Goal: Transaction & Acquisition: Purchase product/service

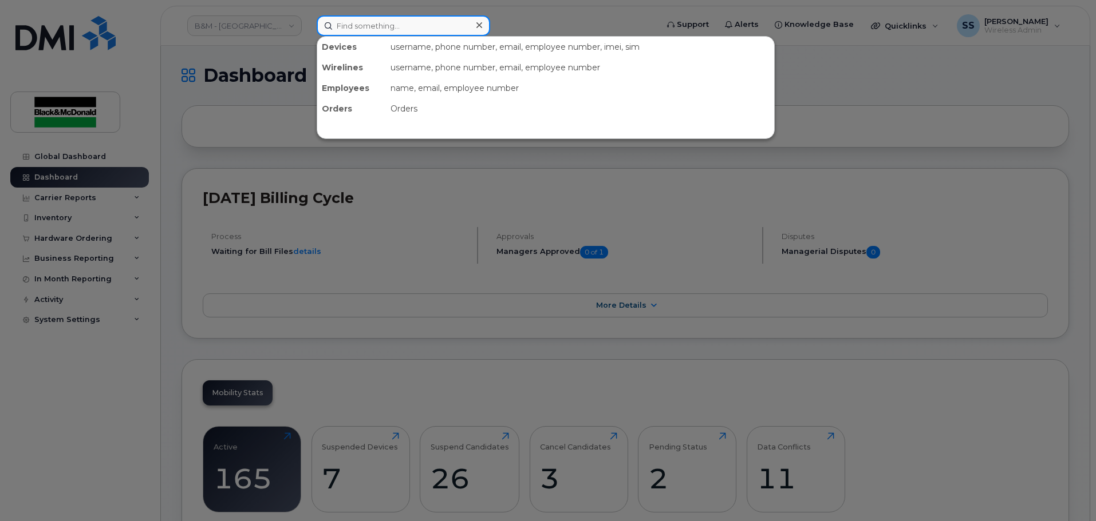
click at [354, 24] on input at bounding box center [403, 25] width 173 height 21
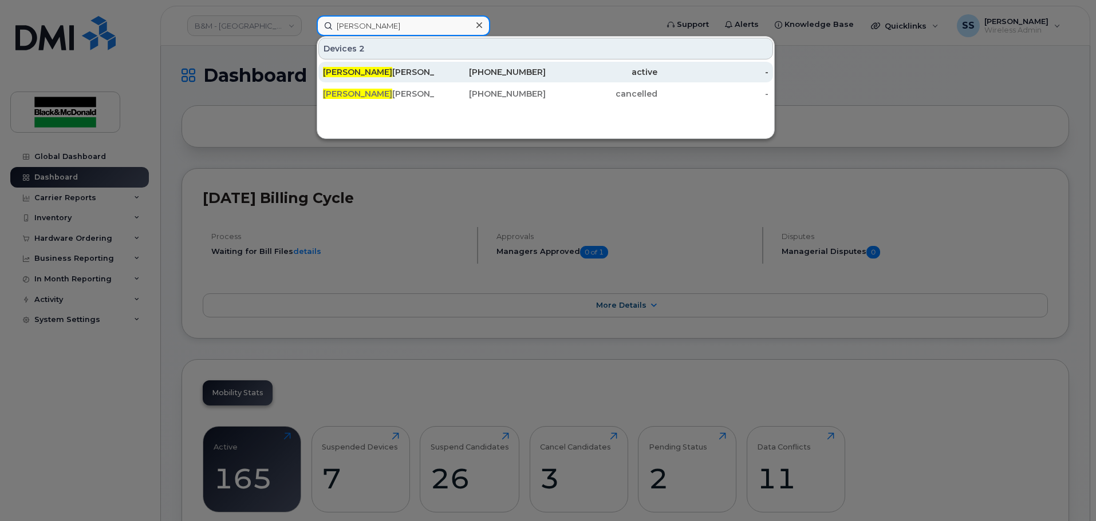
type input "Ashley"
click at [377, 78] on div "Ashley Boisvert" at bounding box center [379, 72] width 112 height 21
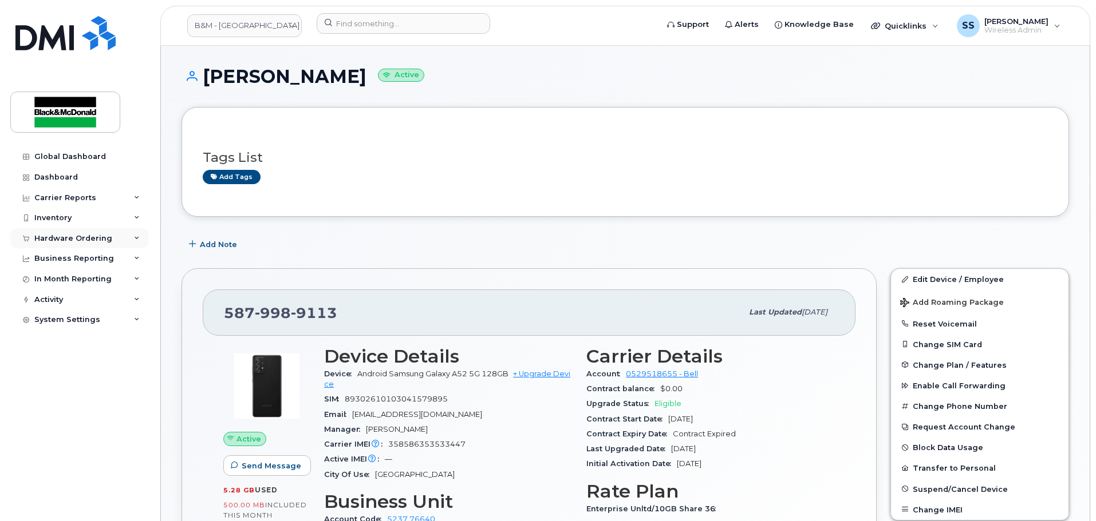
click at [107, 243] on div "Hardware Ordering" at bounding box center [73, 238] width 78 height 9
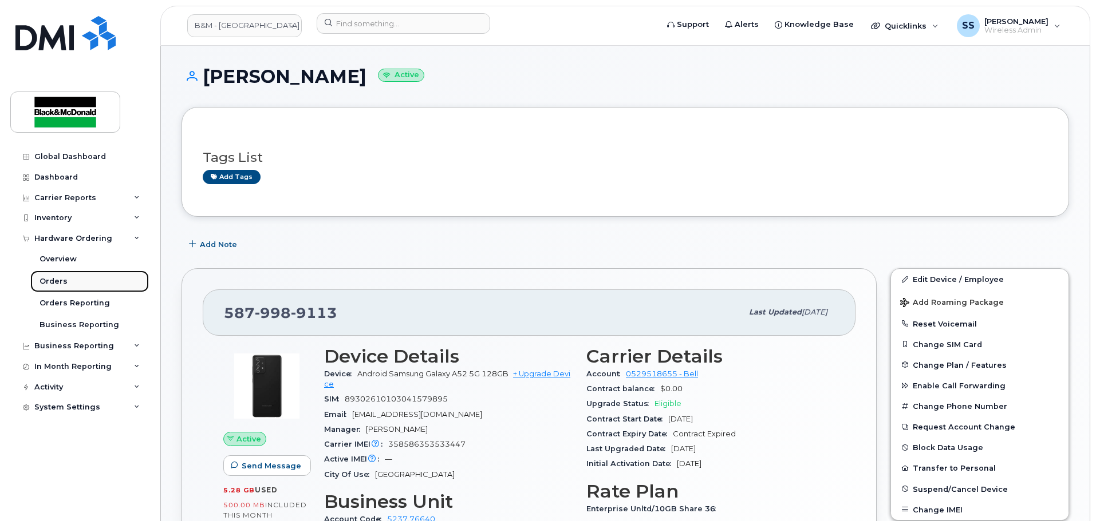
click at [70, 278] on link "Orders" at bounding box center [89, 282] width 118 height 22
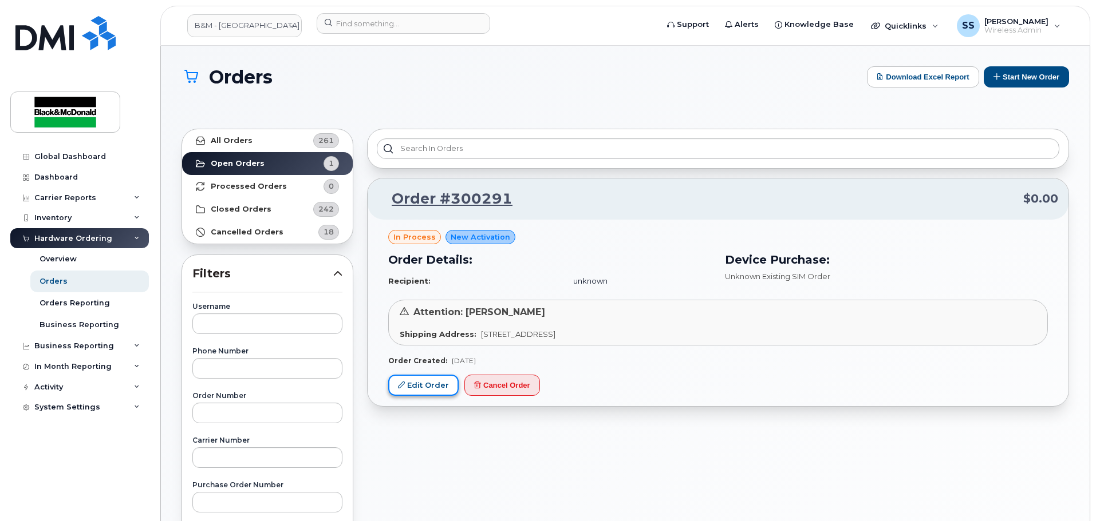
click at [421, 378] on link "Edit Order" at bounding box center [423, 385] width 70 height 21
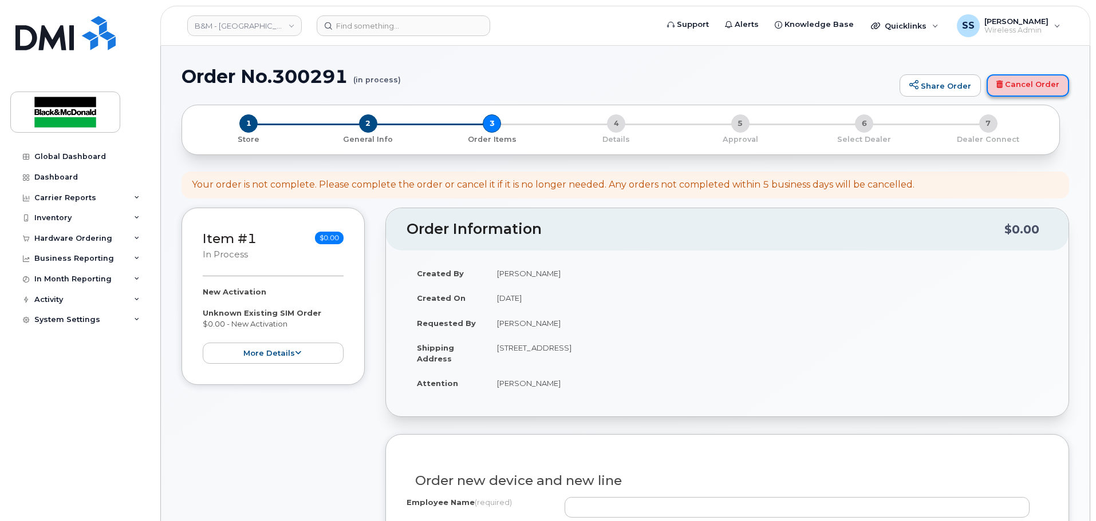
click at [1036, 82] on link "Cancel Order" at bounding box center [1027, 85] width 82 height 23
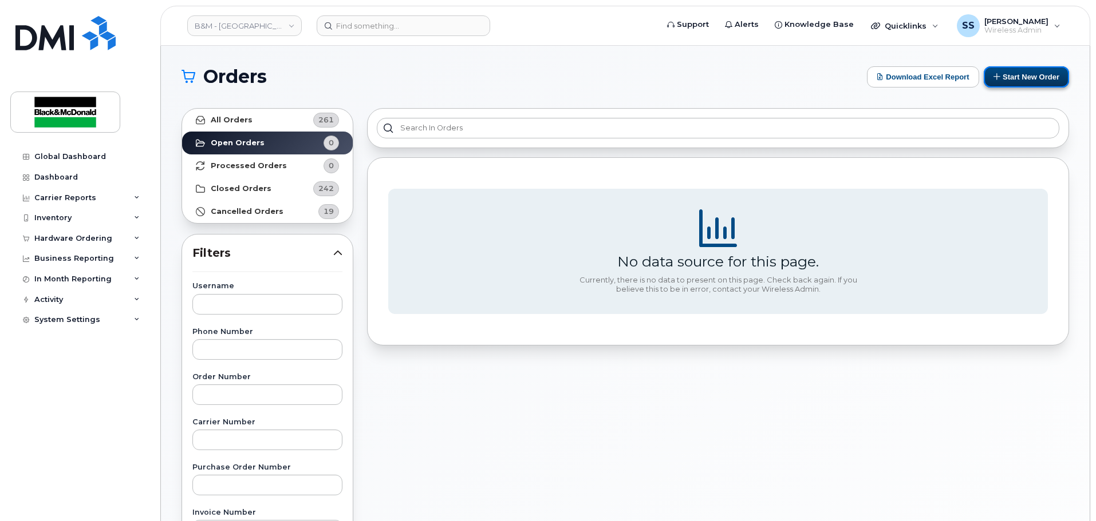
click at [1037, 74] on button "Start New Order" at bounding box center [1025, 76] width 85 height 21
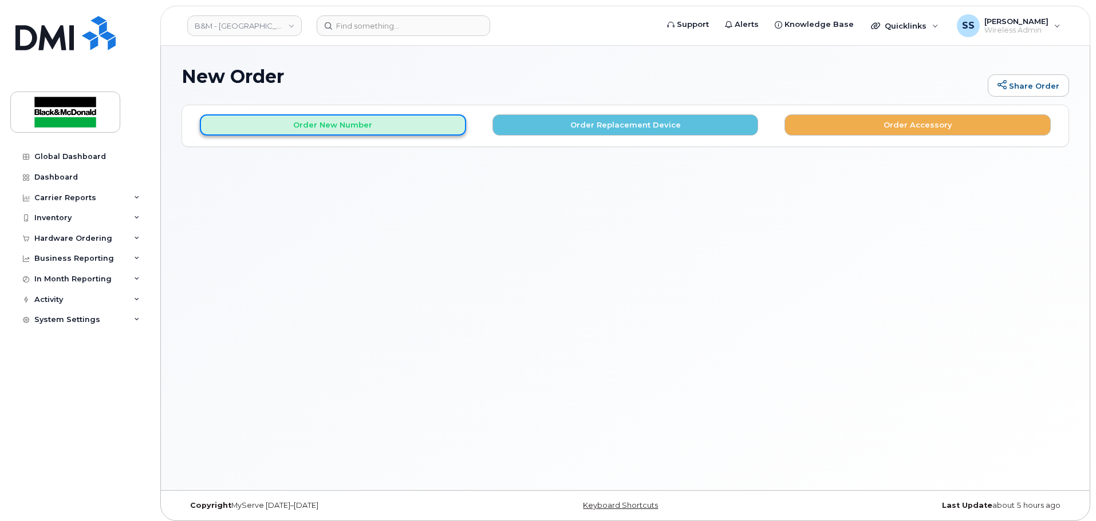
click at [409, 130] on button "Order New Number" at bounding box center [333, 124] width 266 height 21
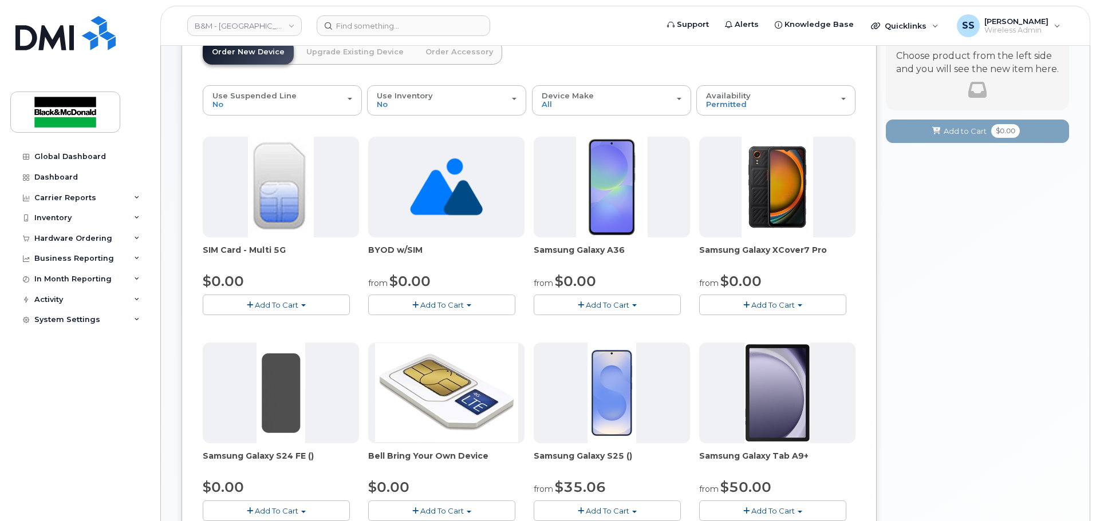
scroll to position [229, 0]
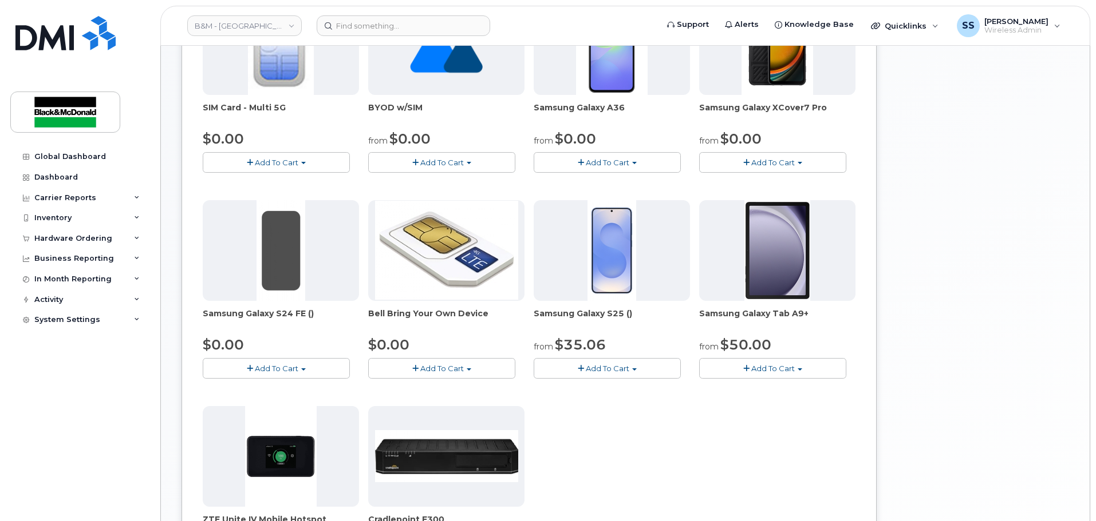
click at [617, 373] on span "Add To Cart" at bounding box center [608, 368] width 44 height 9
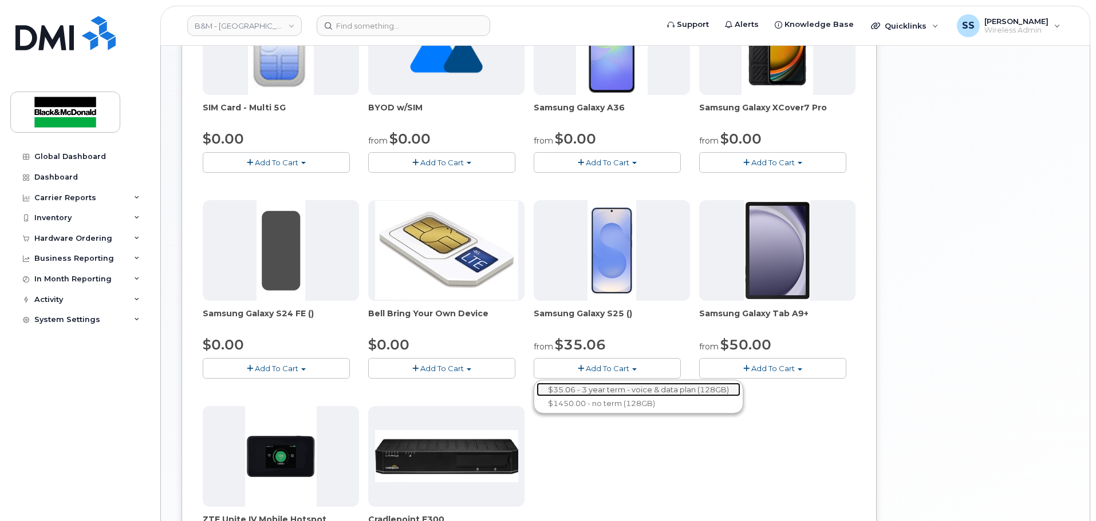
click at [640, 393] on link "$35.06 - 3 year term - voice & data plan (128GB)" at bounding box center [638, 390] width 204 height 14
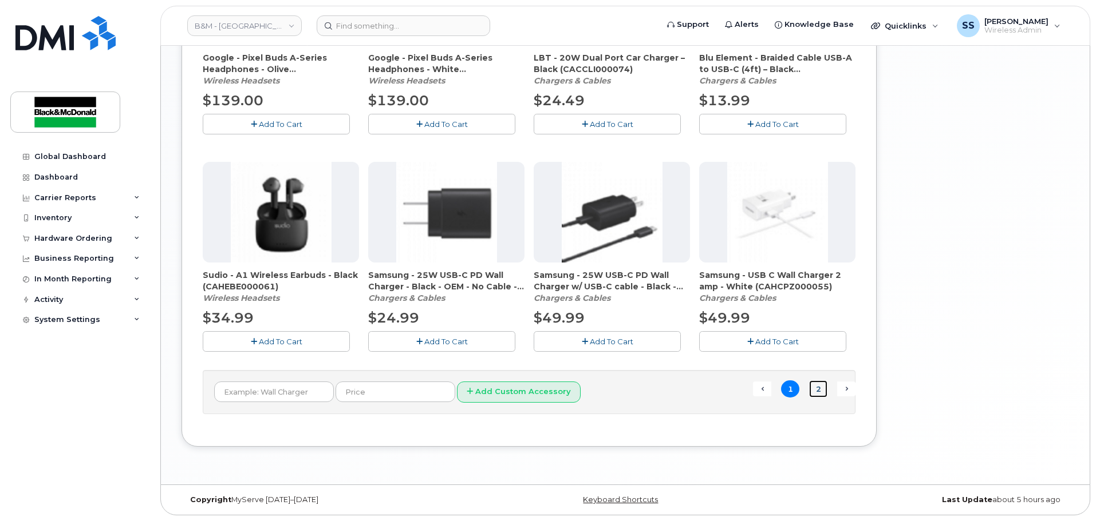
click at [818, 388] on link "2" at bounding box center [818, 390] width 18 height 18
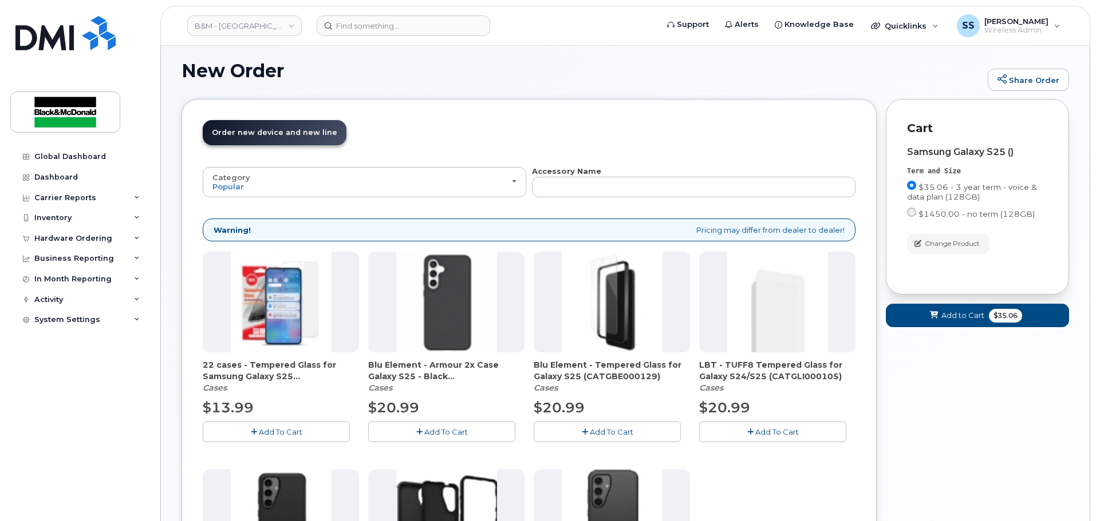
scroll to position [120, 0]
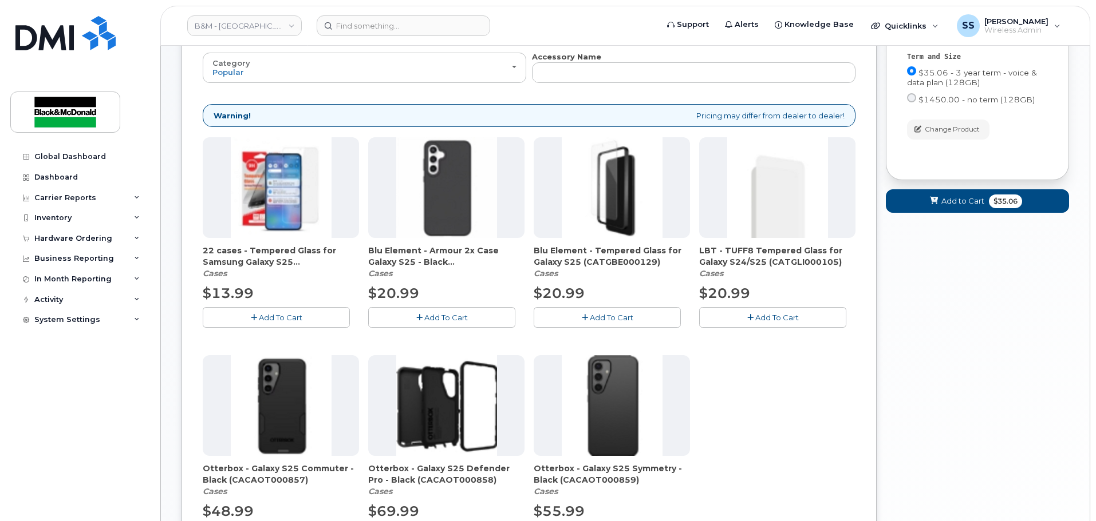
click at [271, 321] on span "Add To Cart" at bounding box center [281, 317] width 44 height 9
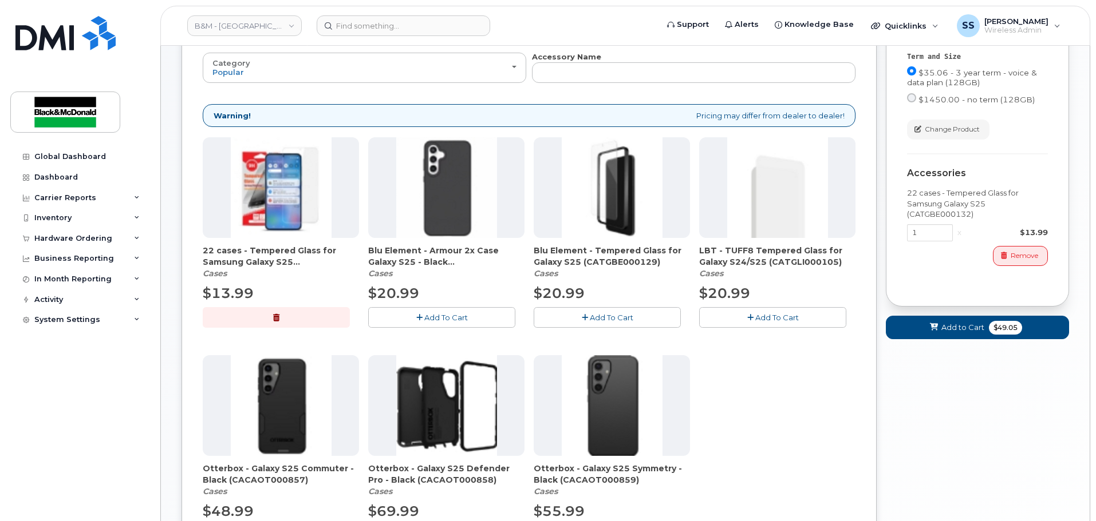
scroll to position [235, 0]
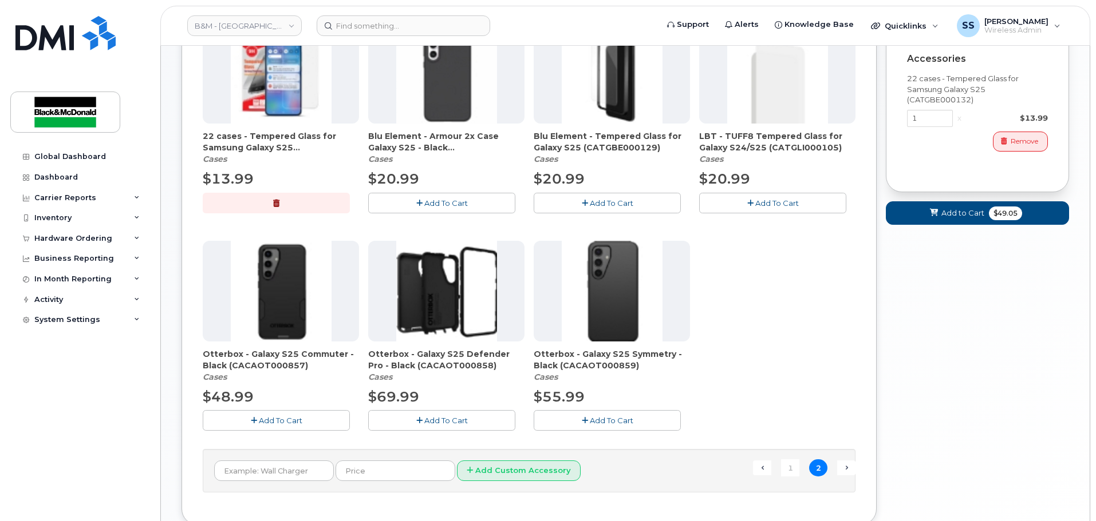
click at [302, 424] on span "Add To Cart" at bounding box center [281, 420] width 44 height 9
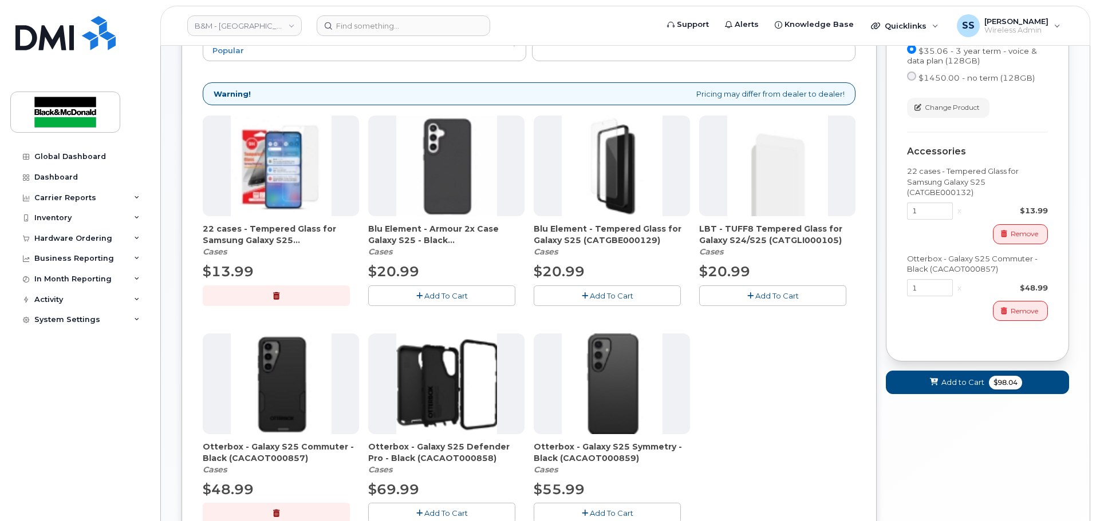
scroll to position [286, 0]
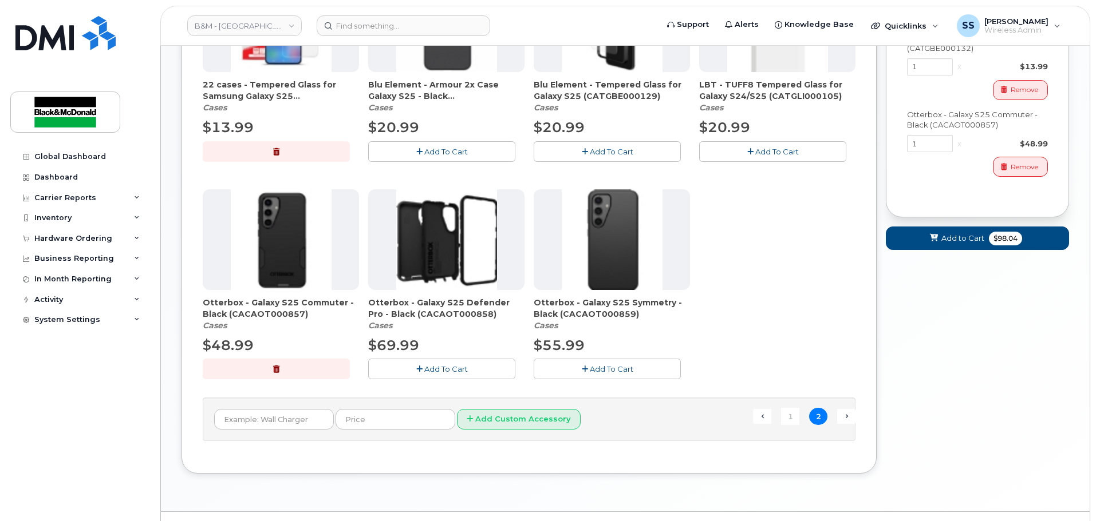
click at [292, 375] on button "button" at bounding box center [276, 369] width 147 height 20
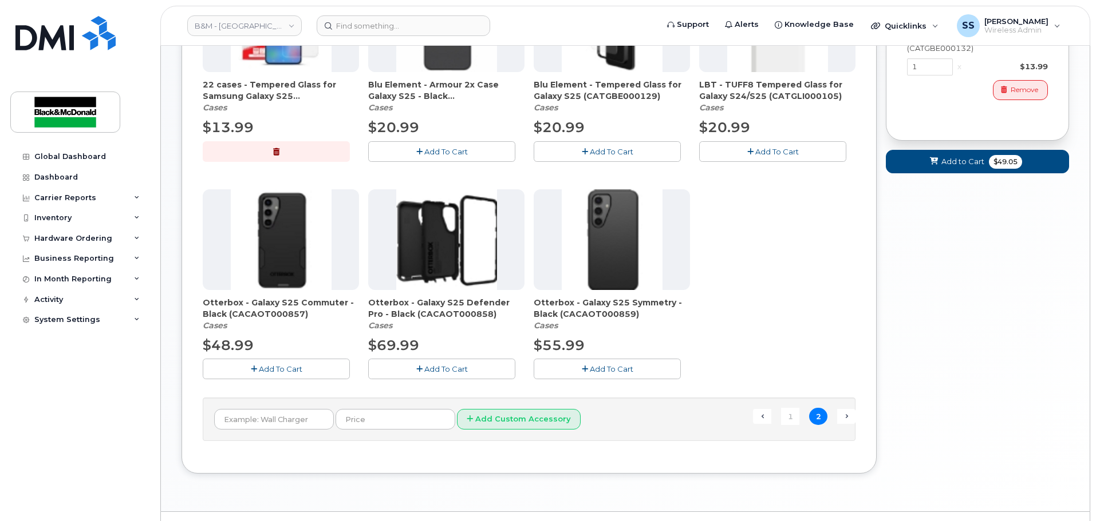
click at [416, 367] on icon "button" at bounding box center [419, 369] width 6 height 7
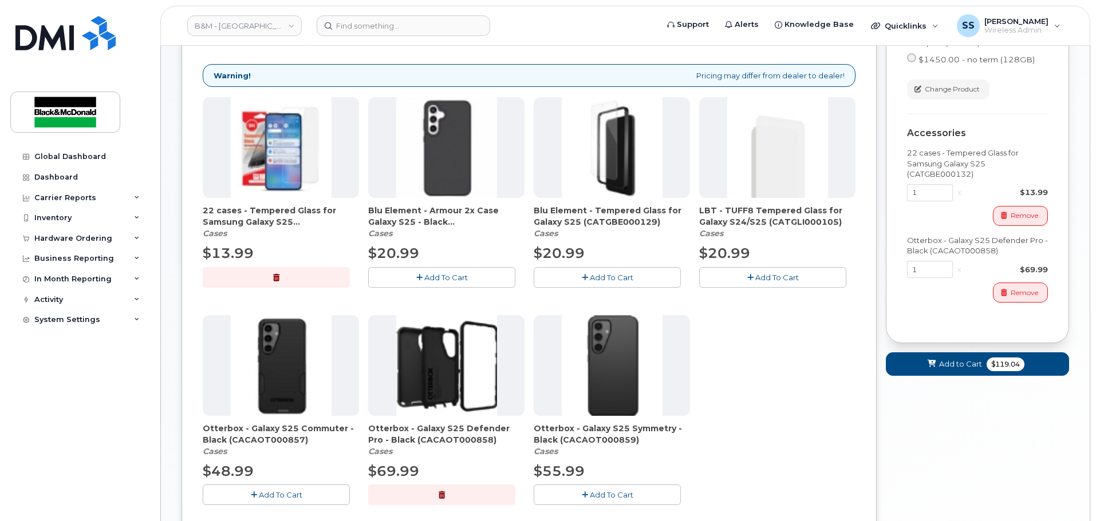
scroll to position [172, 0]
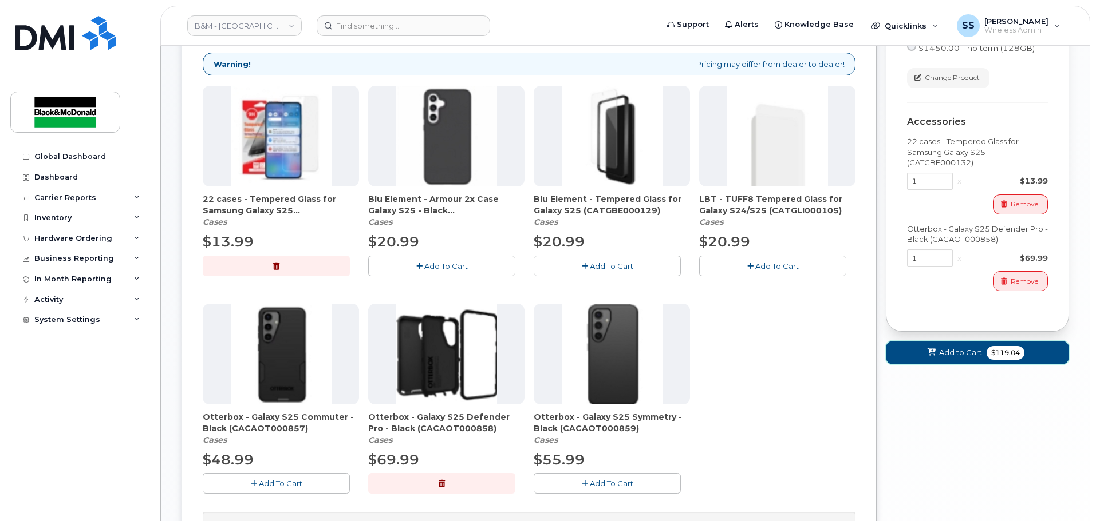
click at [963, 353] on span "Add to Cart" at bounding box center [960, 352] width 43 height 11
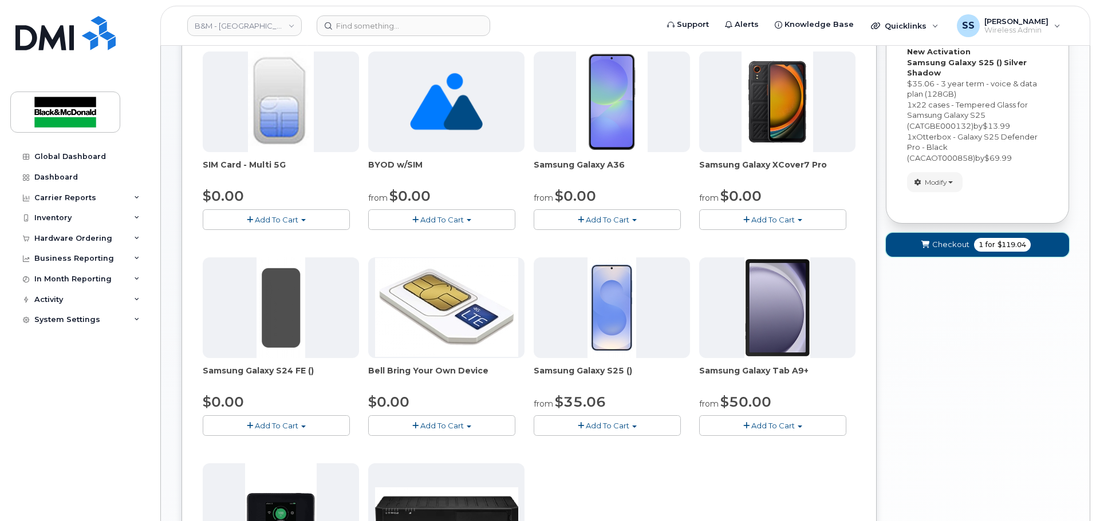
click at [931, 246] on button "Checkout 1 for $119.04" at bounding box center [976, 244] width 183 height 23
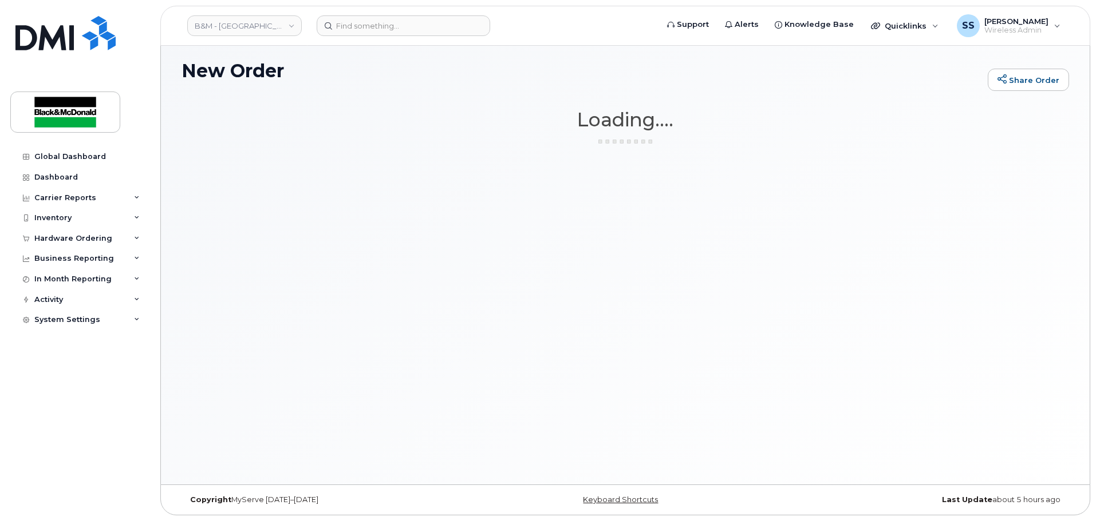
scroll to position [6, 0]
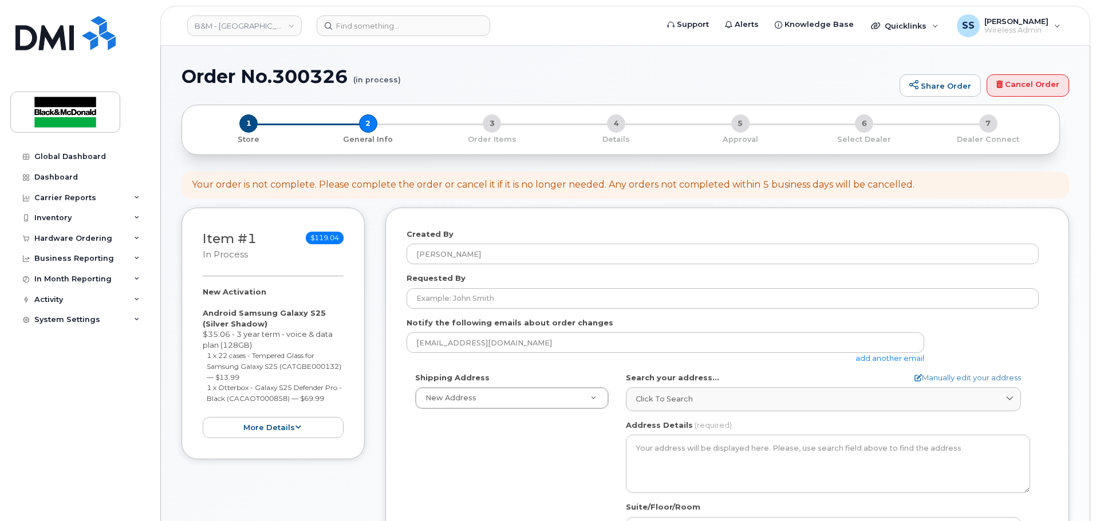
select select
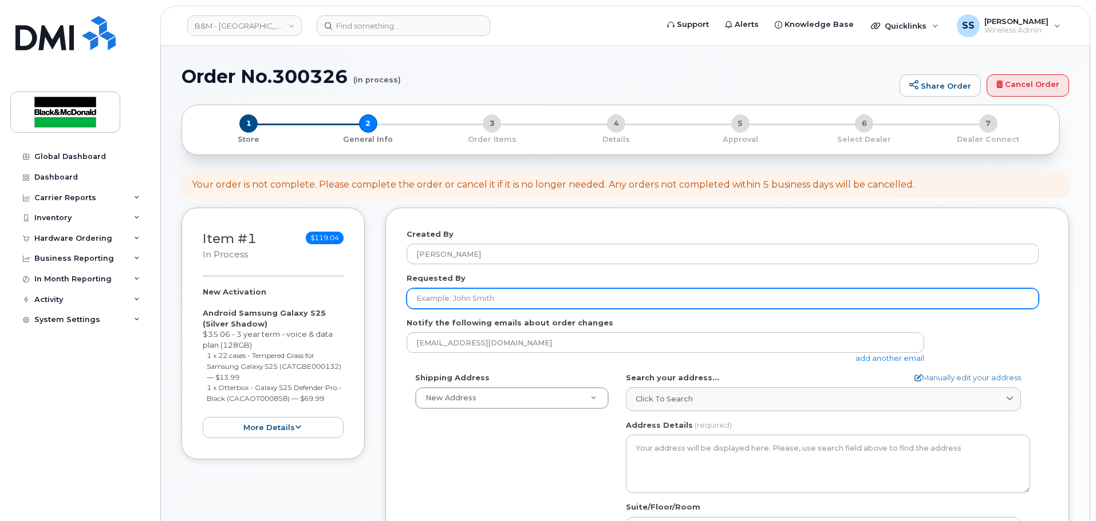
click at [474, 294] on input "Requested By" at bounding box center [722, 298] width 632 height 21
type input "Scott Giesinger"
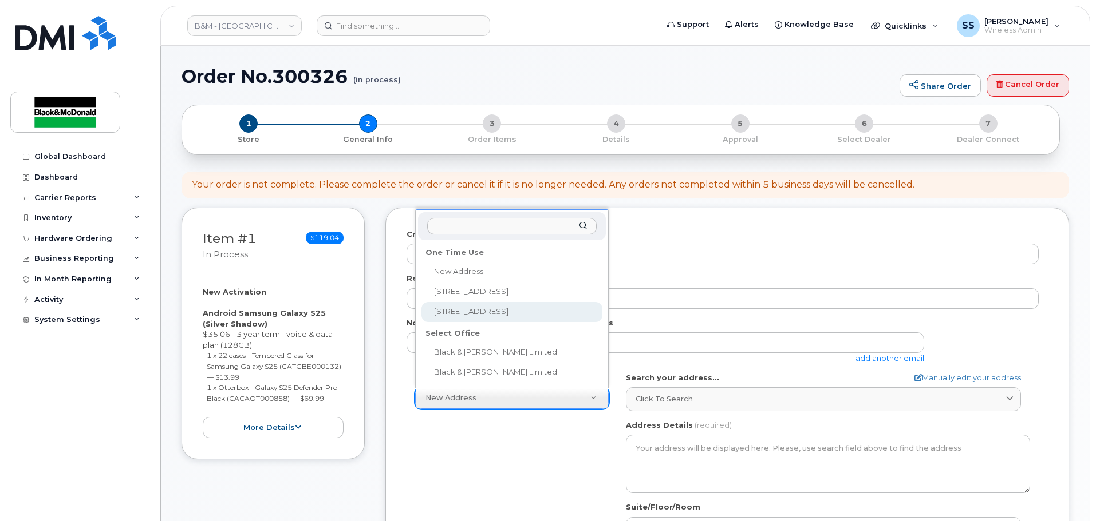
select select "10717 181 St NW"
type textarea "10717 181 St NW EDMONTON AB T5S 1N3 CANADA"
type input "Black and McDonald Limited"
type input "Jay Raval"
type input "7804841139"
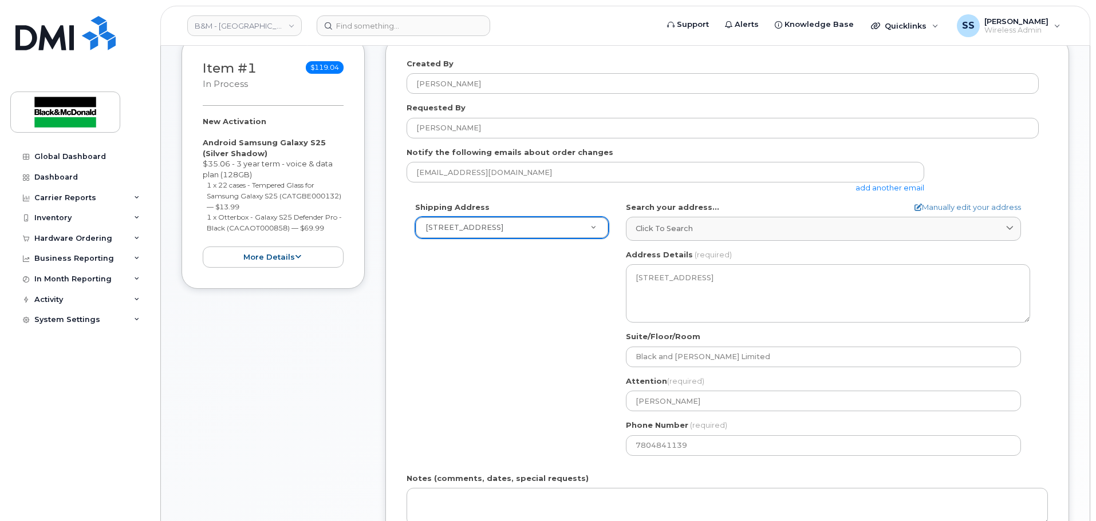
scroll to position [172, 0]
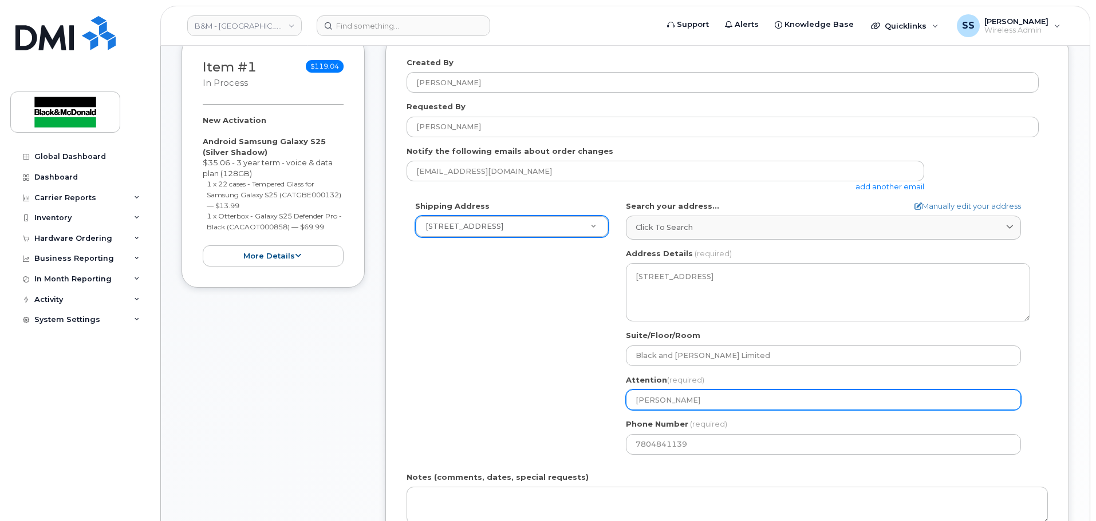
click at [713, 395] on input "Jay Raval" at bounding box center [823, 400] width 395 height 21
drag, startPoint x: 714, startPoint y: 404, endPoint x: 545, endPoint y: 404, distance: 169.4
click at [545, 404] on div "Shipping Address 10717 181 St NW New Address 1071 26 St NE 10717 181 St NW Blac…" at bounding box center [722, 332] width 632 height 263
select select
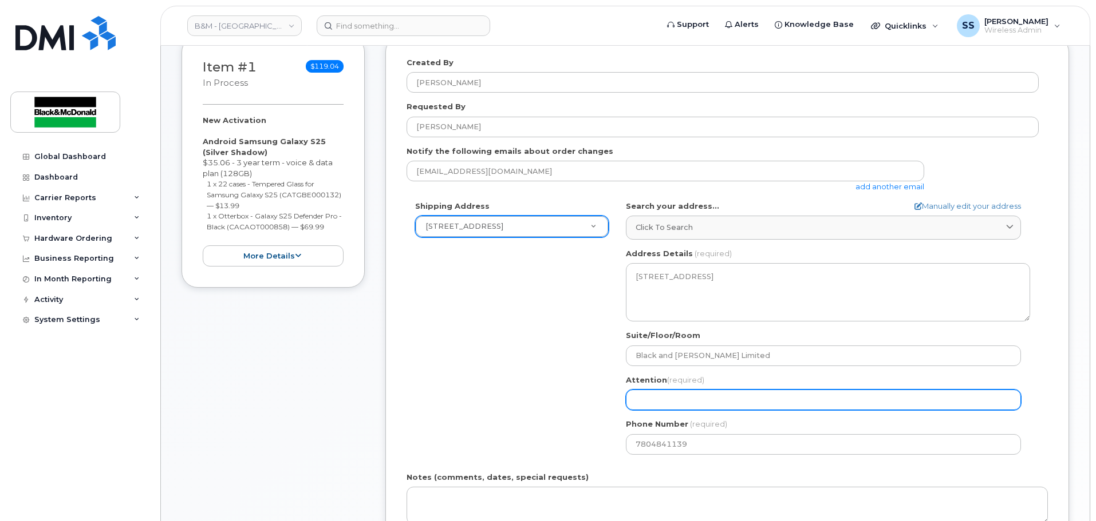
type input "V"
select select
type input "Vi"
select select
type input "Vic"
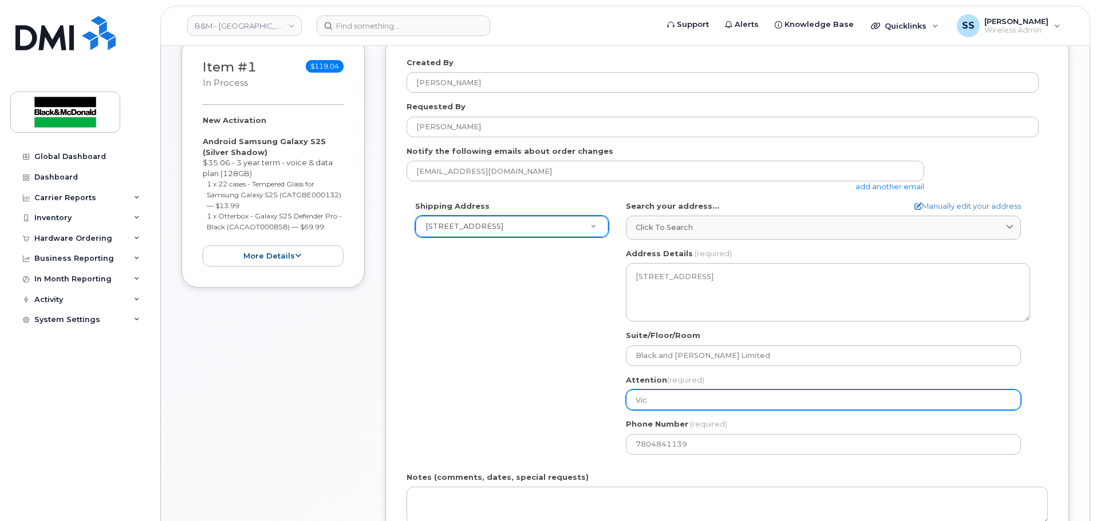
select select
type input "Vict"
select select
type input "Victo"
select select
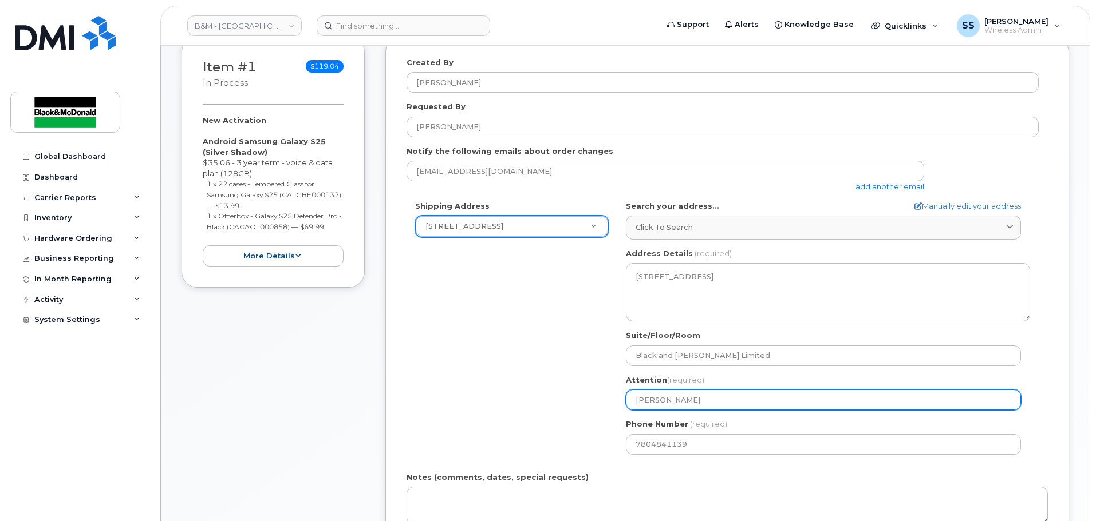
type input "Victor"
select select
type input "Victor O"
select select
type input "Victor Ol"
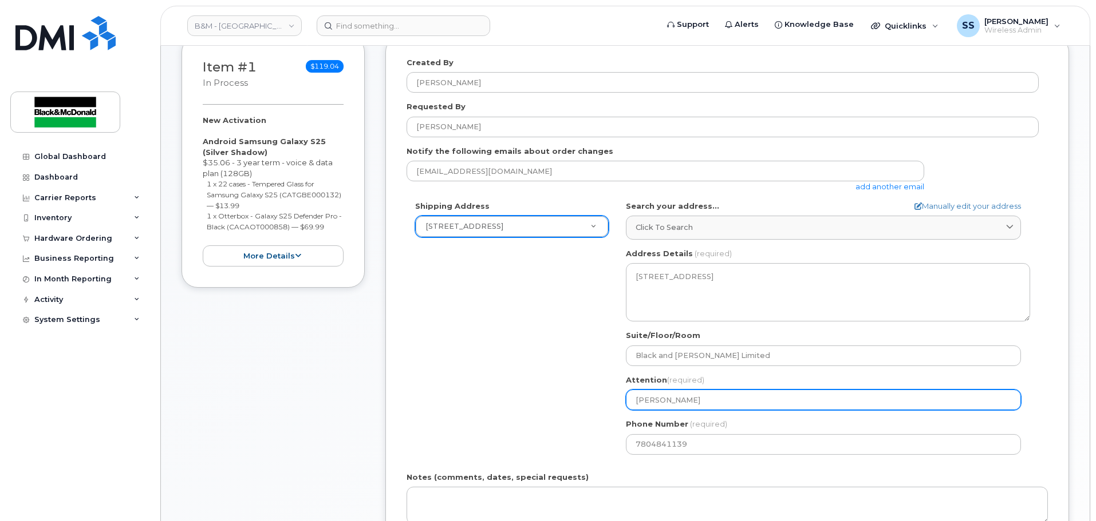
select select
type input "Victor Ola"
select select
type input "Victor Olaf"
select select
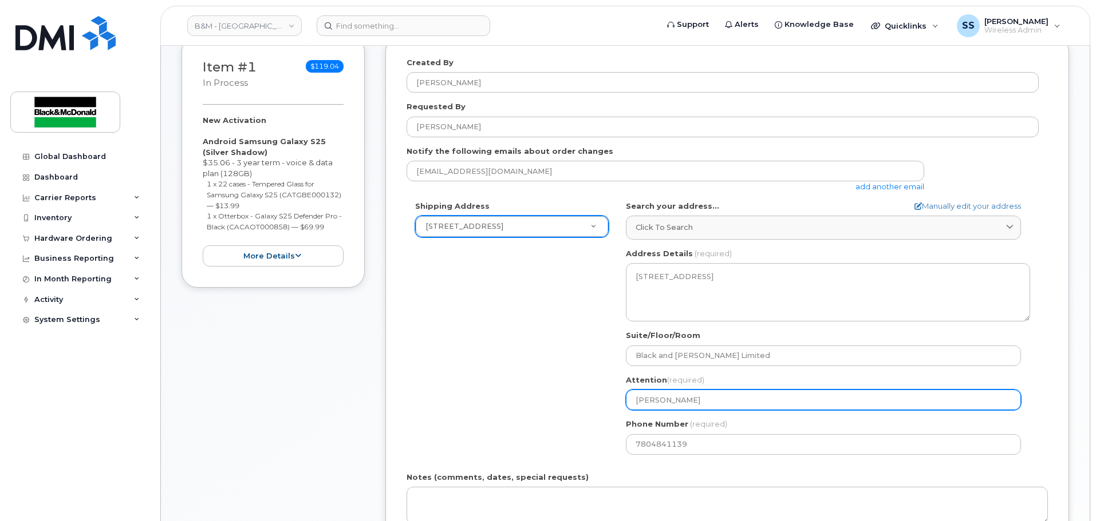
type input "Victor Olafa"
select select
type input "Victor Olafar"
select select
type input "Victor Olafare"
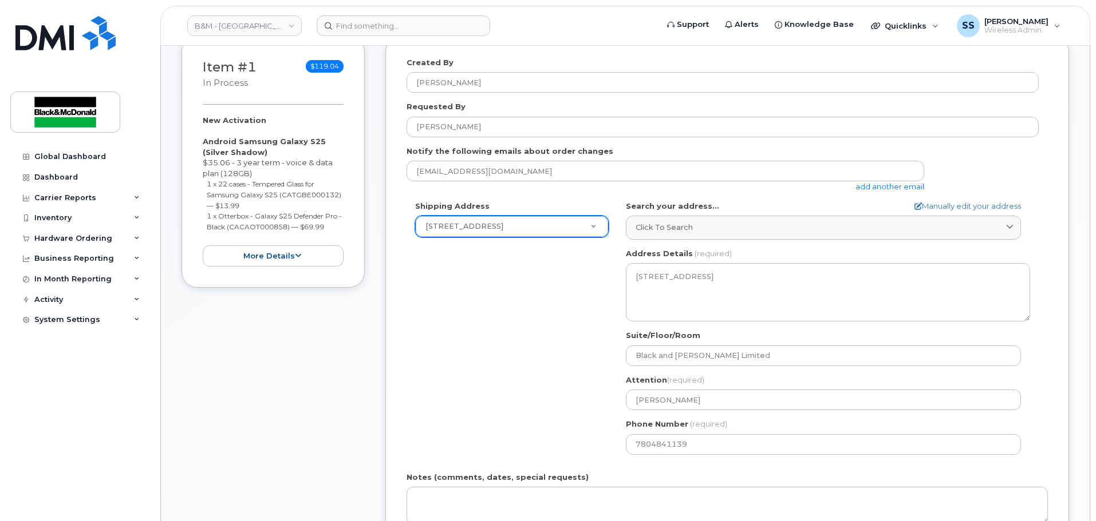
click at [464, 411] on div "Shipping Address 10717 181 St NW New Address 1071 26 St NE 10717 181 St NW Blac…" at bounding box center [722, 332] width 632 height 263
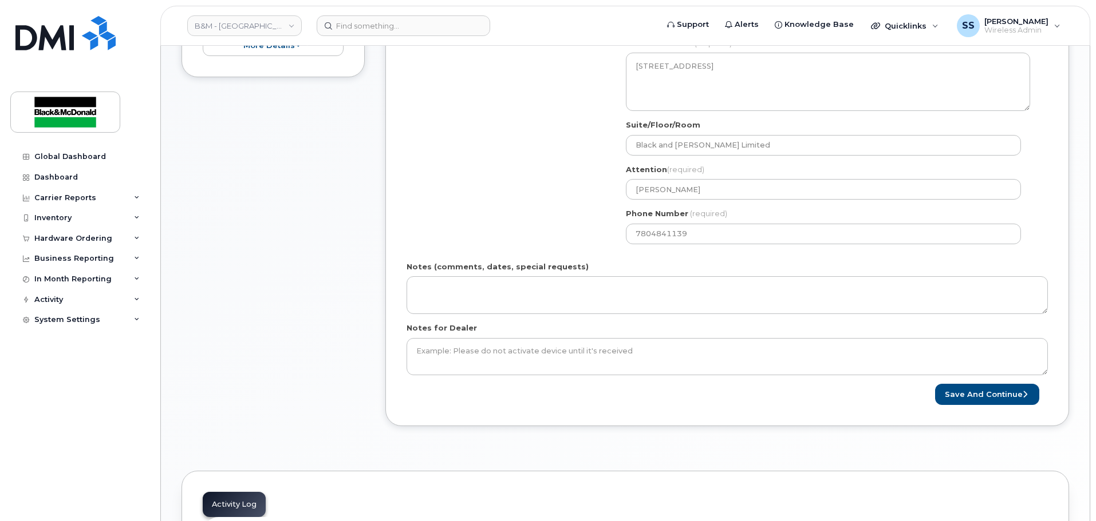
scroll to position [515, 0]
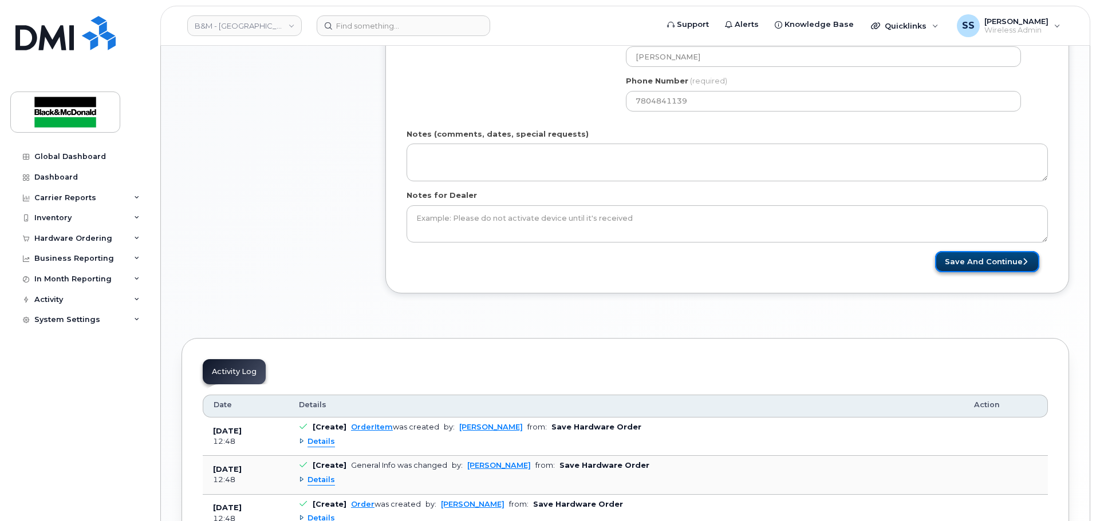
click at [1004, 266] on button "Save and Continue" at bounding box center [987, 261] width 104 height 21
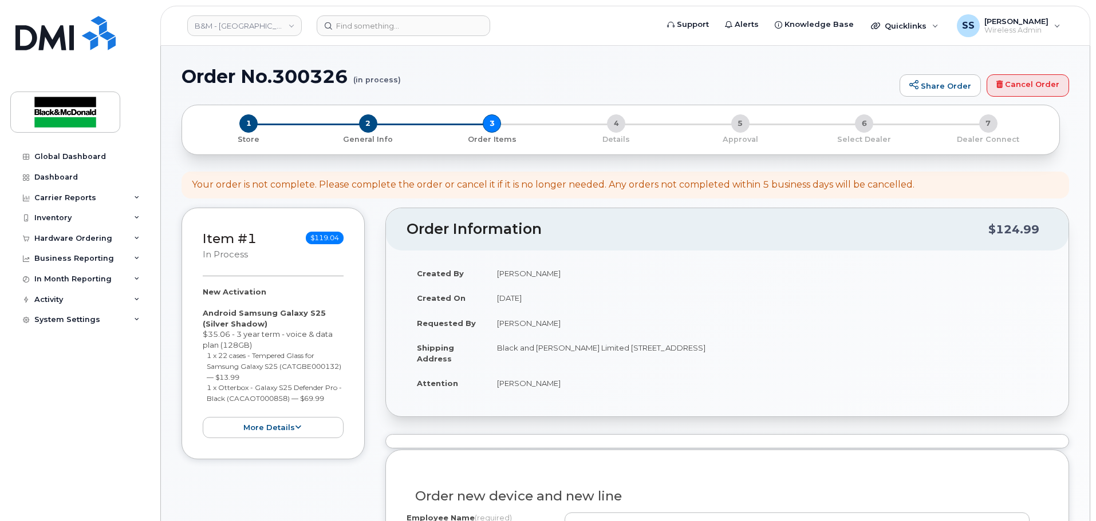
scroll to position [229, 0]
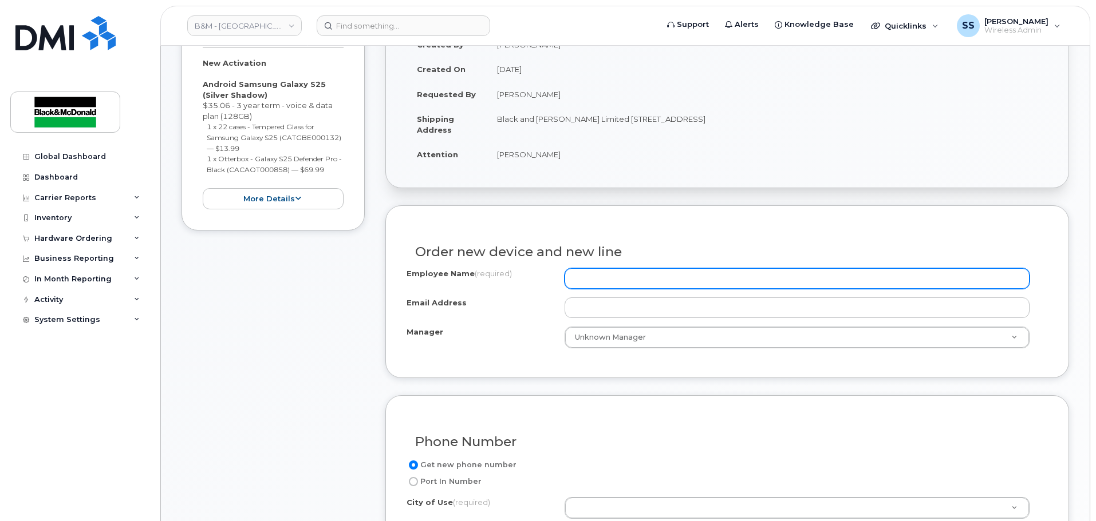
click at [615, 284] on input "Employee Name (required)" at bounding box center [796, 278] width 465 height 21
type input "[PERSON_NAME]"
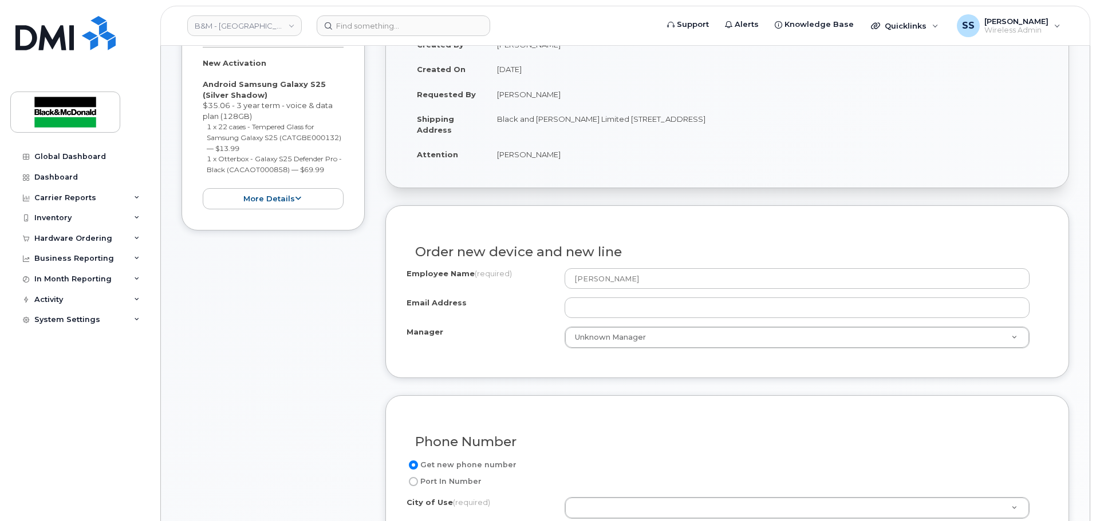
click at [592, 326] on div "Employee Name (required) Victor Olafare Email Address Manager Unknown Manager M…" at bounding box center [726, 308] width 641 height 80
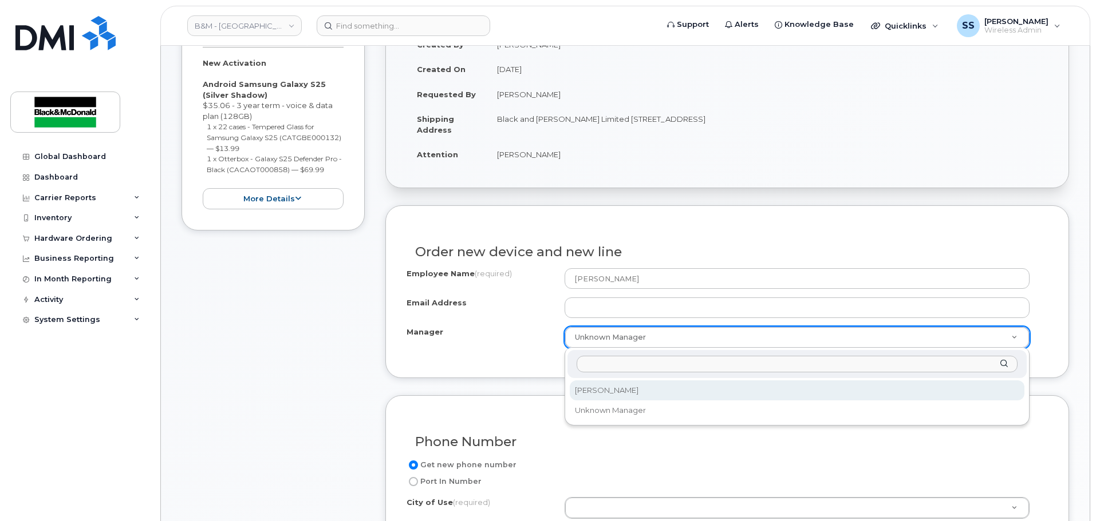
select select "287459"
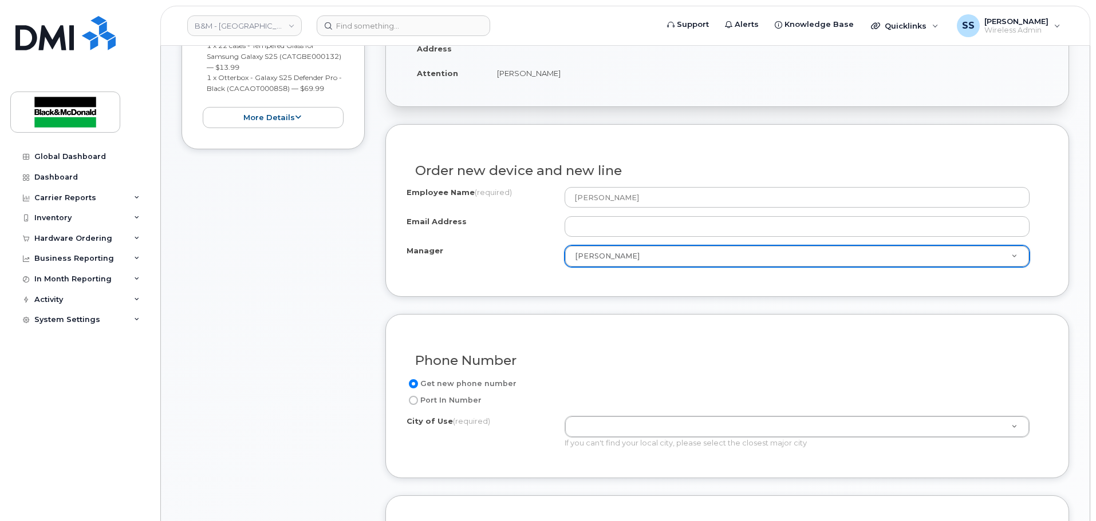
scroll to position [458, 0]
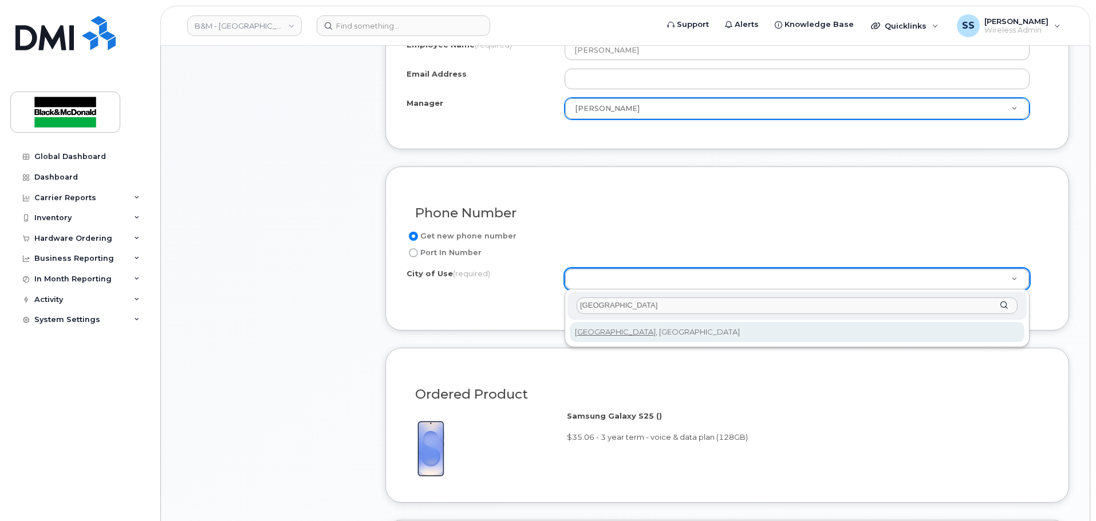
type input "Edmonton"
type input "182"
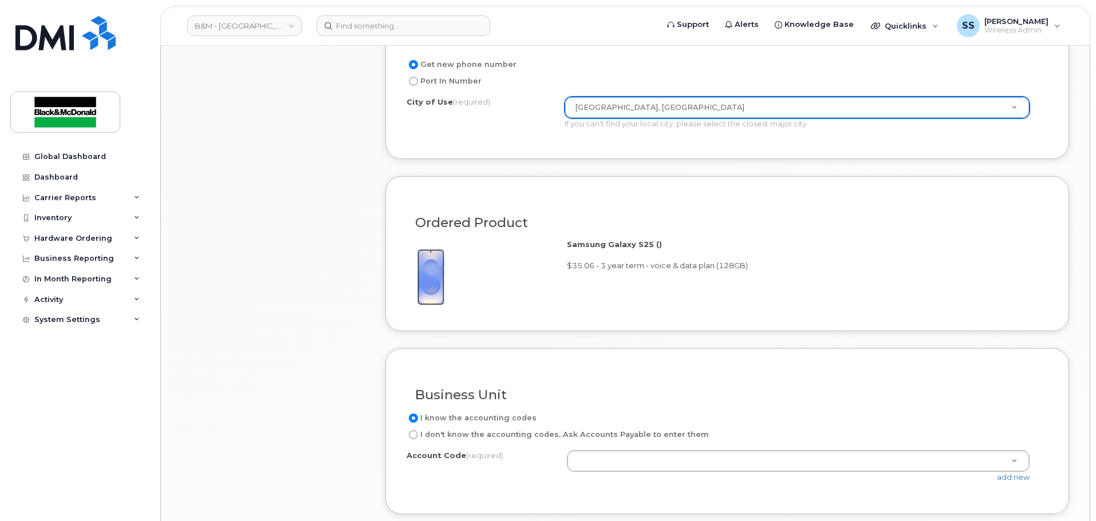
click at [608, 308] on div "Samsung Galaxy S25 () $35.06 - 3 year term - voice & data plan (128GB)" at bounding box center [726, 274] width 641 height 70
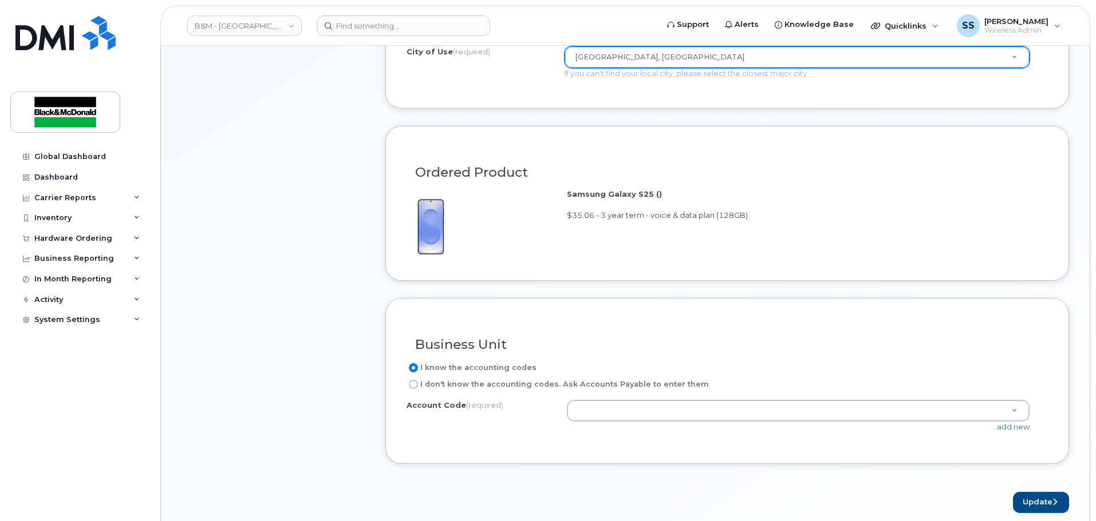
scroll to position [744, 0]
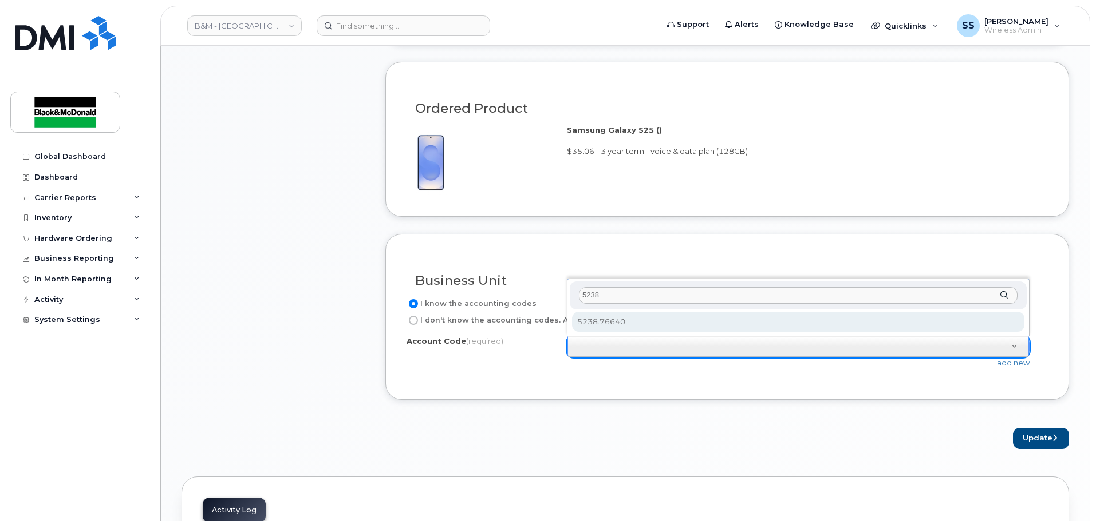
type input "5238"
select select "5238.76640"
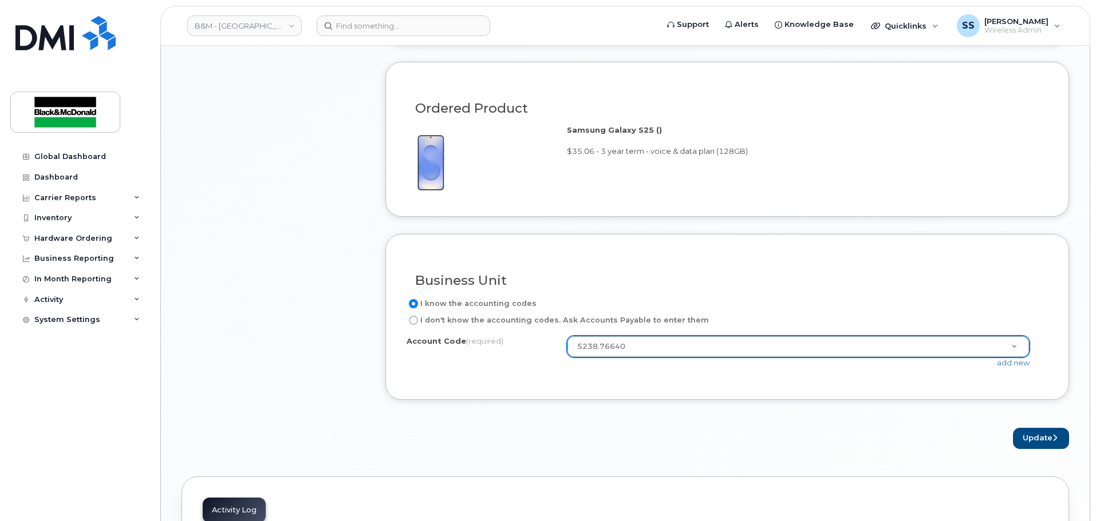
click at [616, 405] on form "Existing User Additional cost to upgrading the device Selected device is Eligib…" at bounding box center [726, 69] width 683 height 759
click at [1052, 430] on button "Update" at bounding box center [1041, 438] width 56 height 21
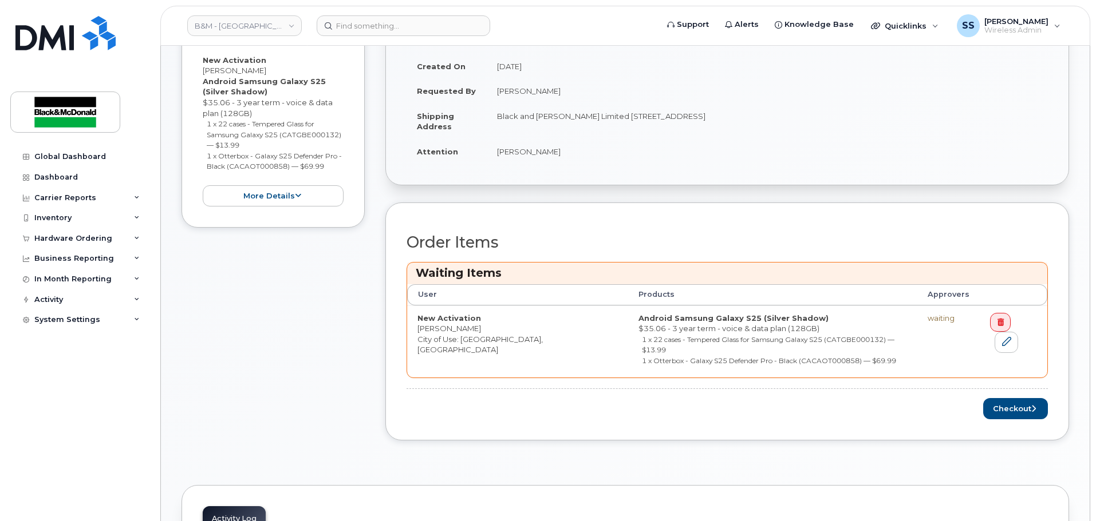
scroll to position [286, 0]
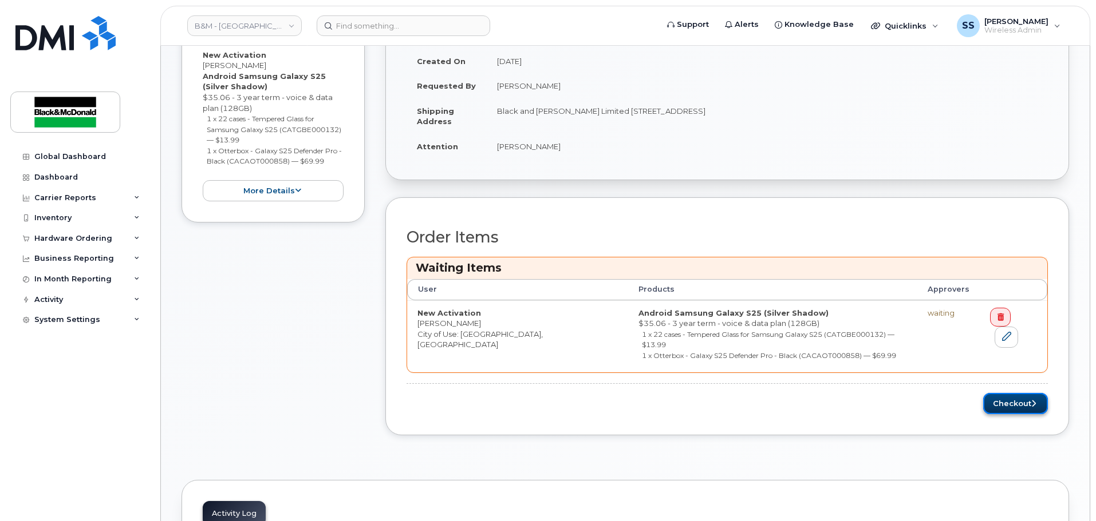
click at [1015, 393] on button "Checkout" at bounding box center [1015, 403] width 65 height 21
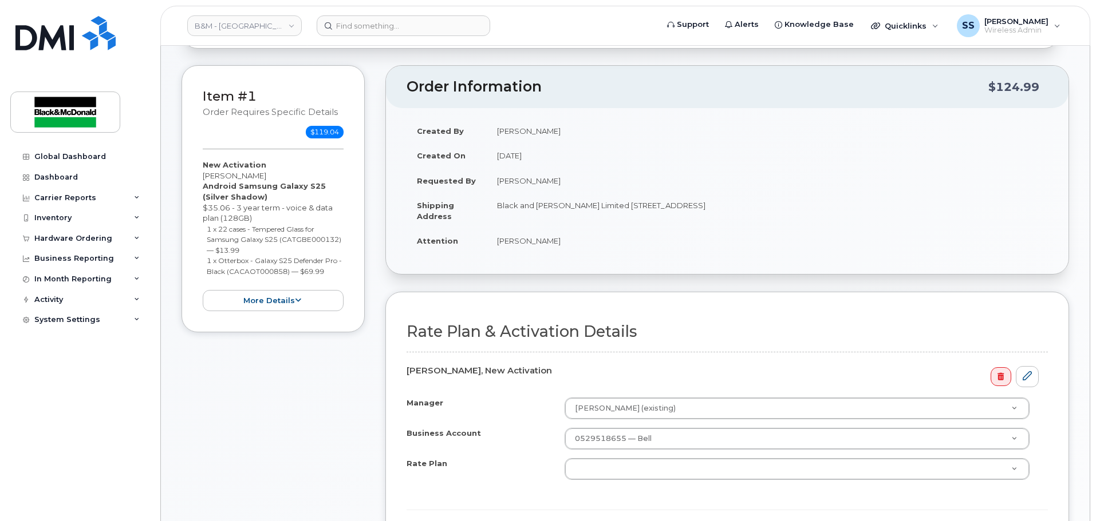
scroll to position [229, 0]
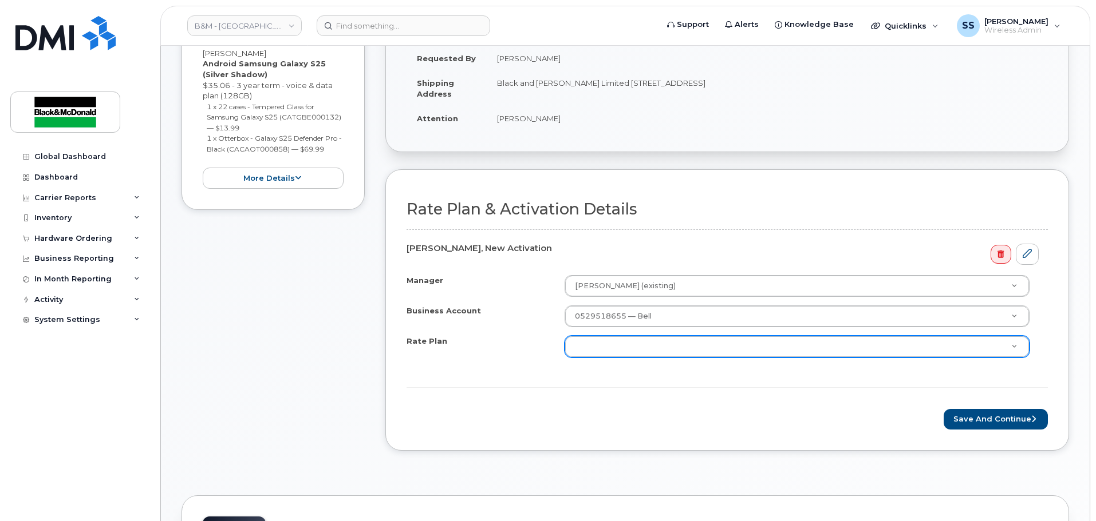
click at [615, 358] on div at bounding box center [796, 347] width 465 height 22
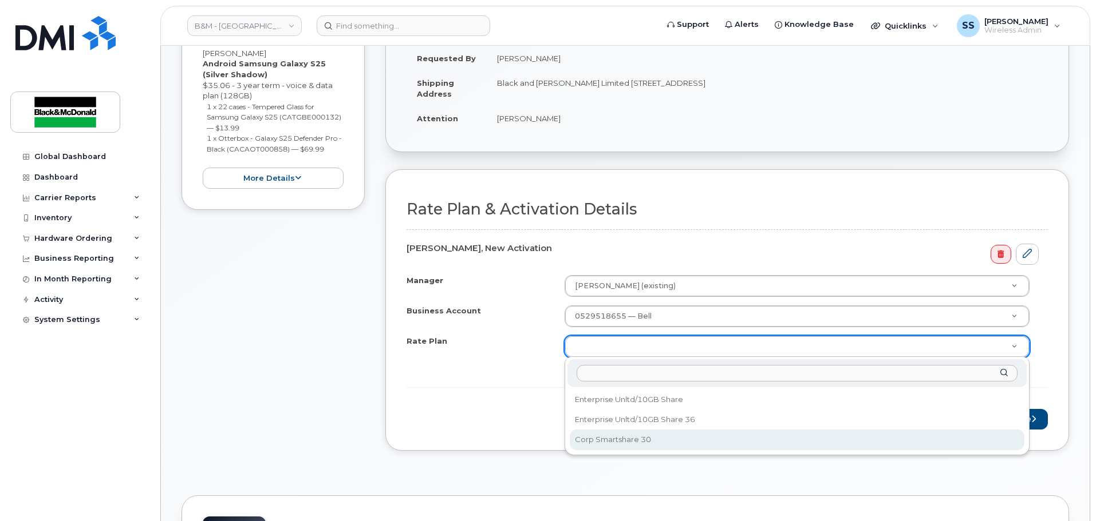
select select "Corp Smartshare 30"
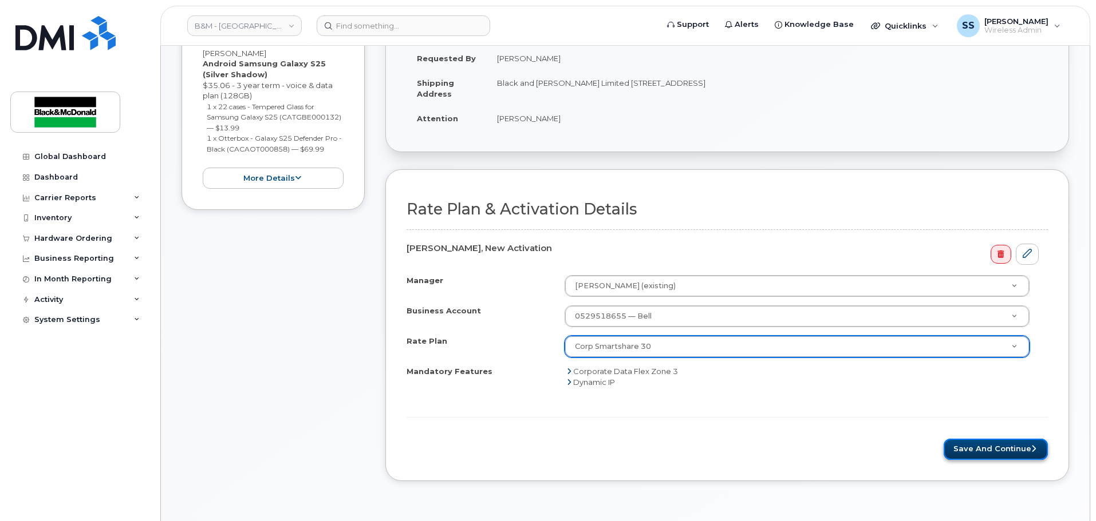
click at [1010, 441] on button "Save and Continue" at bounding box center [995, 449] width 104 height 21
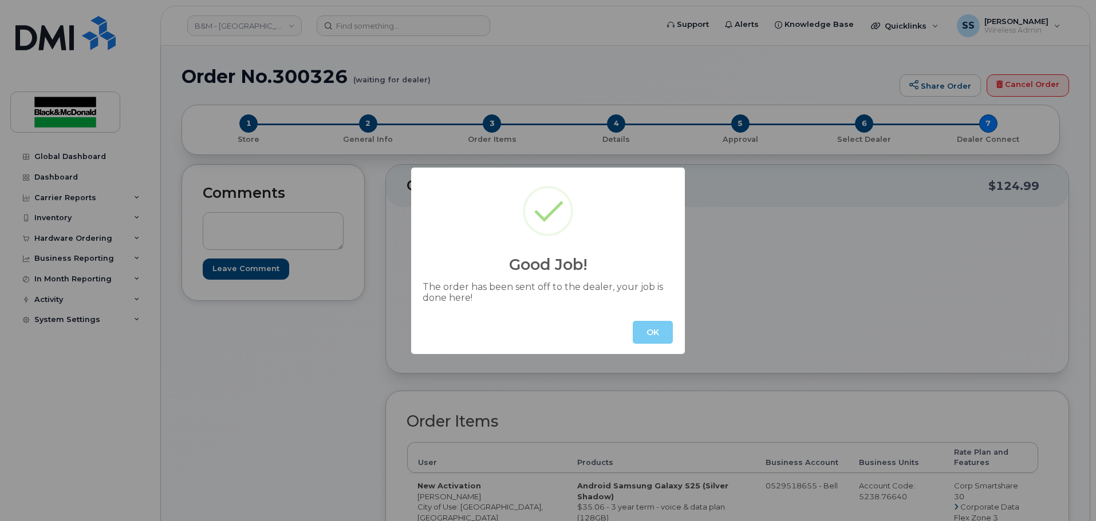
click at [666, 334] on button "OK" at bounding box center [652, 332] width 40 height 23
